Goal: Transaction & Acquisition: Book appointment/travel/reservation

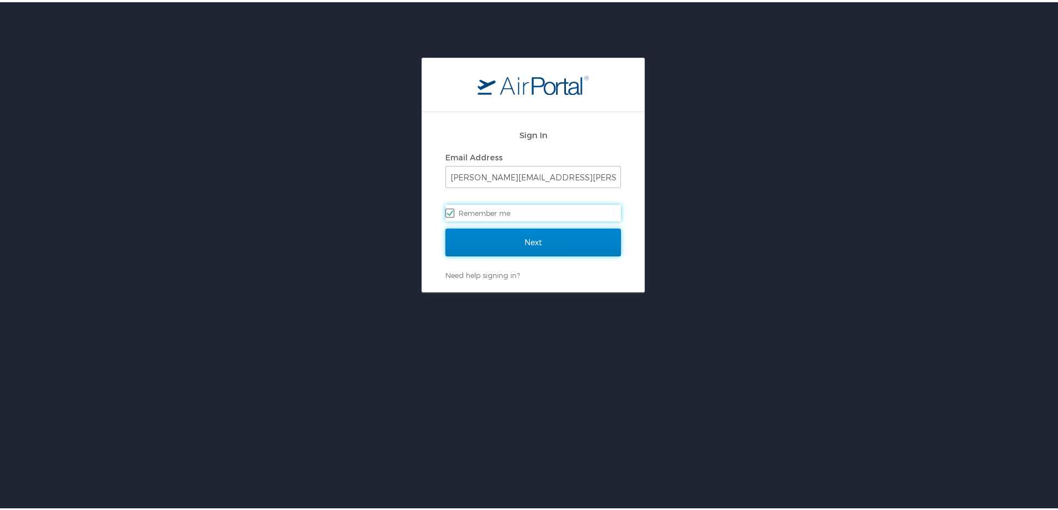
click at [482, 231] on input "Next" at bounding box center [534, 241] width 176 height 28
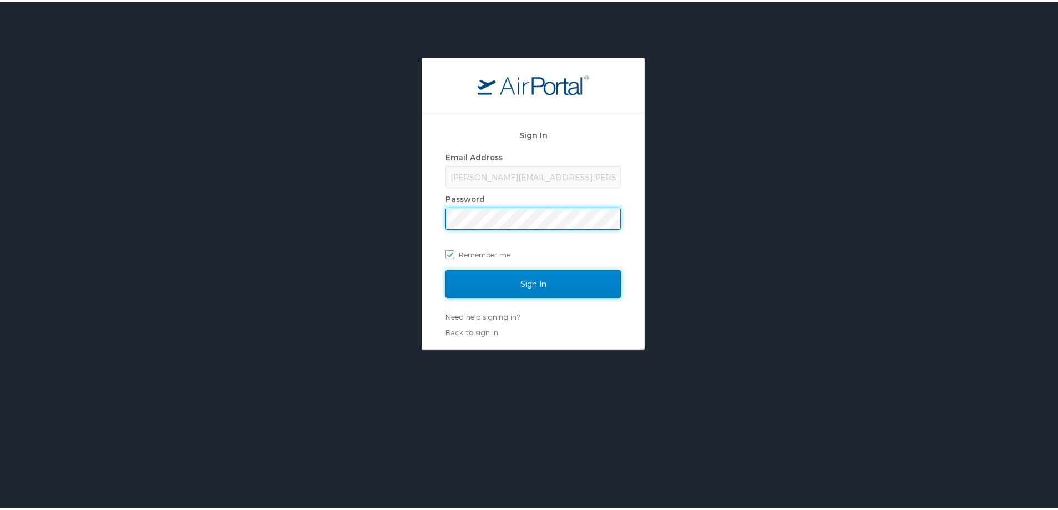
click at [504, 281] on input "Sign In" at bounding box center [534, 282] width 176 height 28
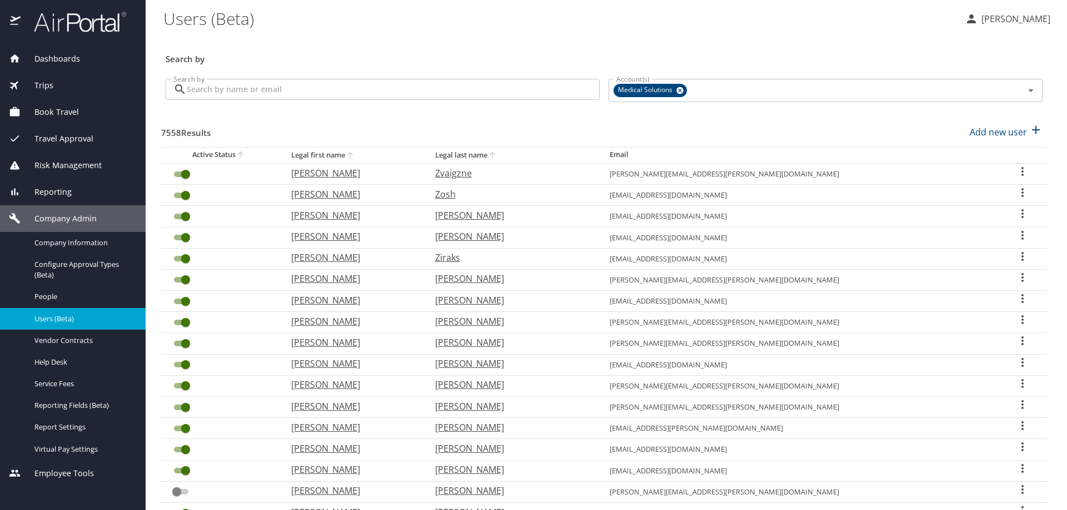
click at [71, 108] on span "Book Travel" at bounding box center [50, 112] width 58 height 12
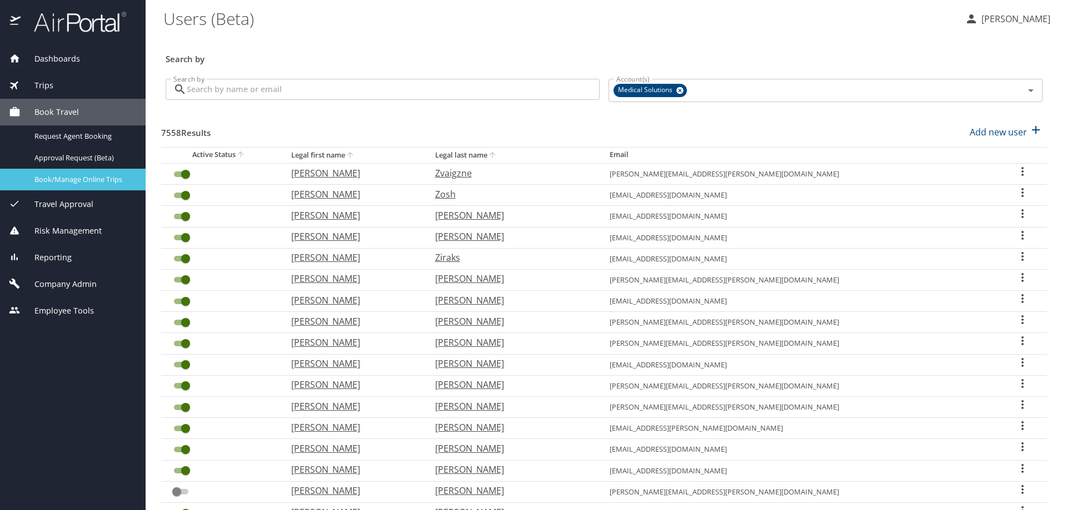
click at [111, 183] on span "Book/Manage Online Trips" at bounding box center [83, 179] width 98 height 11
